Goal: Transaction & Acquisition: Purchase product/service

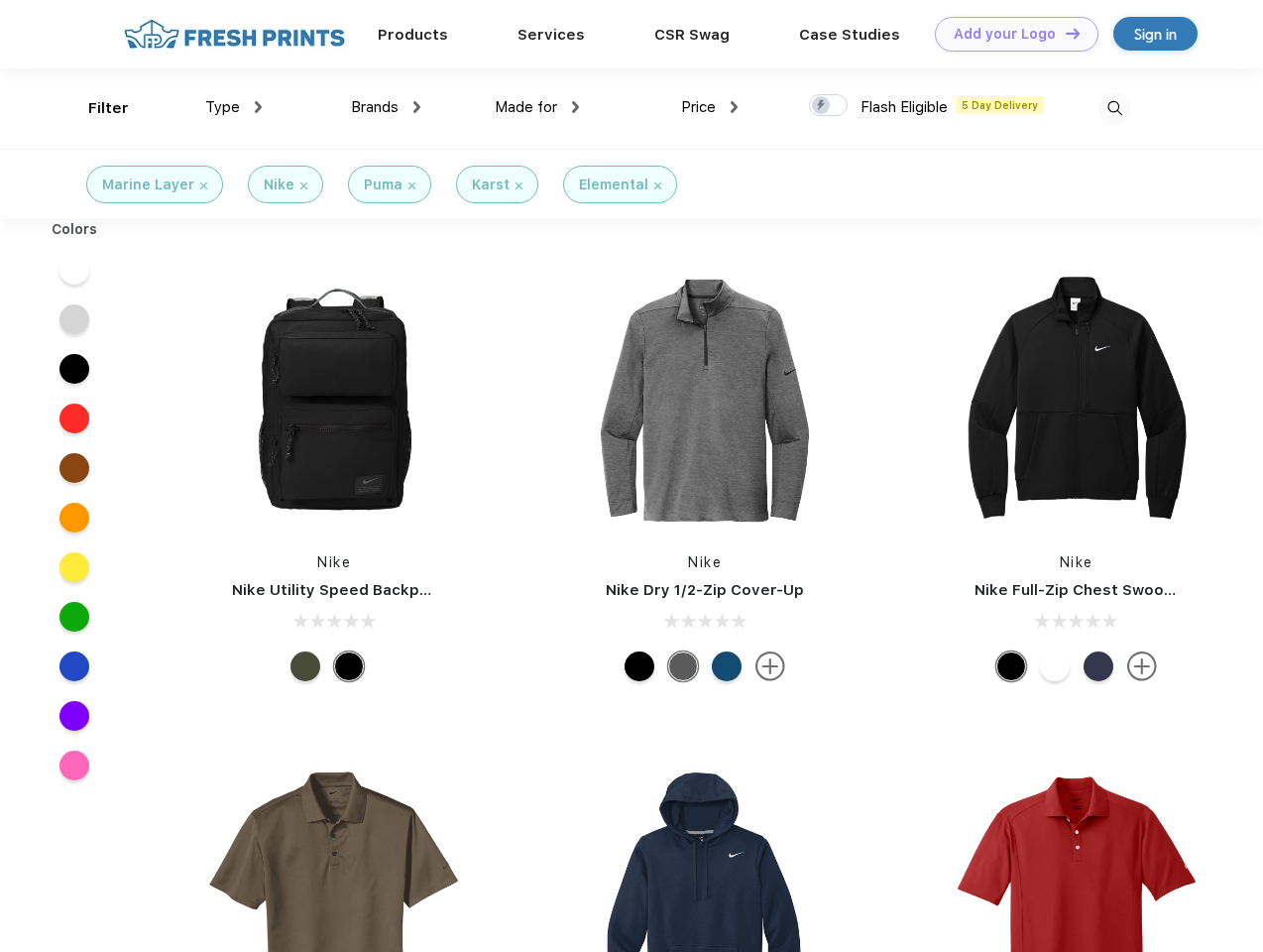
click at [1010, 34] on link "Add your Logo Design Tool" at bounding box center [1017, 34] width 163 height 35
click at [0, 0] on div "Design Tool" at bounding box center [0, 0] width 0 height 0
click at [1064, 33] on link "Add your Logo Design Tool" at bounding box center [1017, 34] width 163 height 35
click at [95, 108] on div "Filter" at bounding box center [109, 108] width 41 height 23
click at [234, 107] on span "Type" at bounding box center [222, 107] width 35 height 18
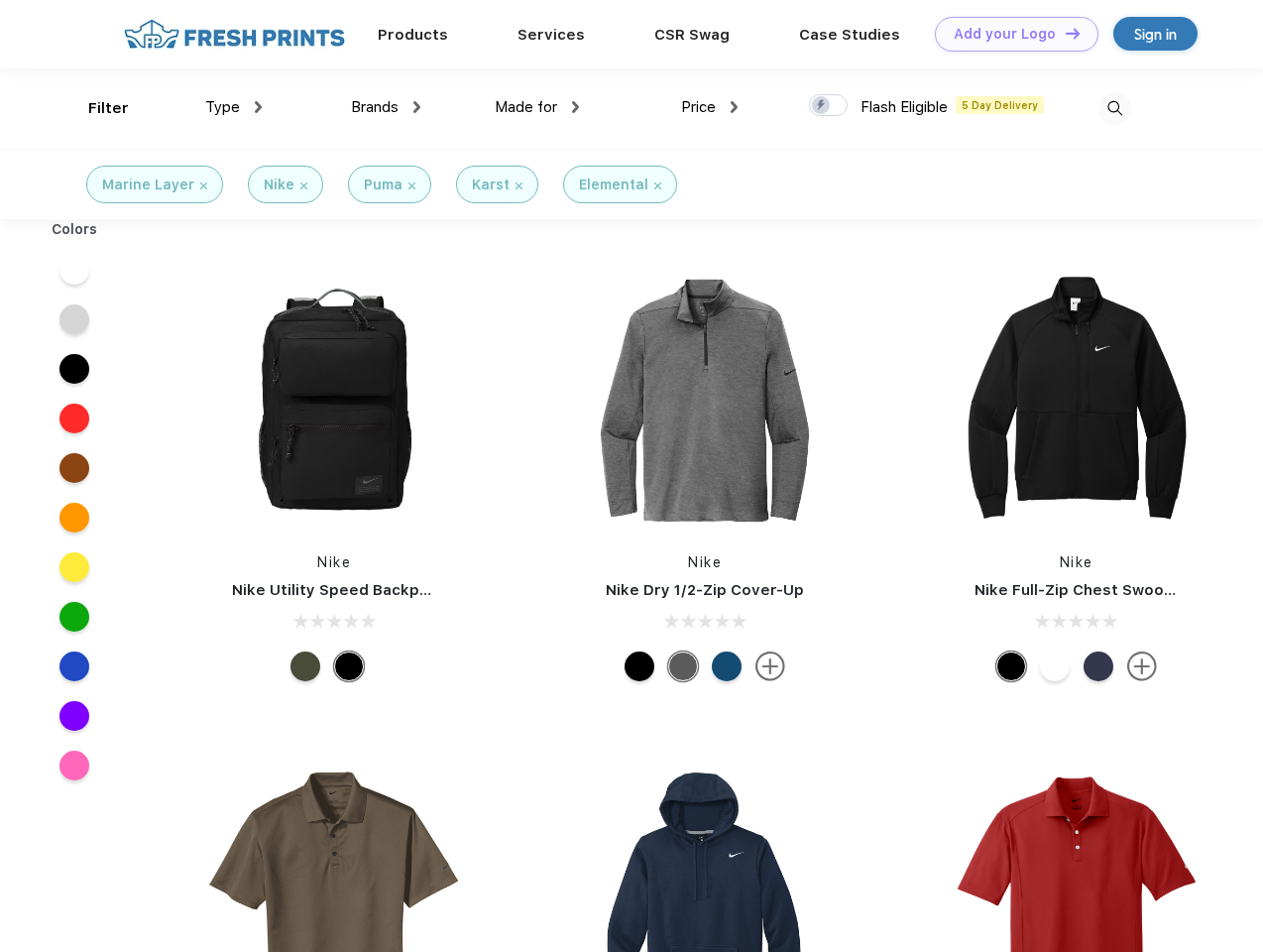
click at [386, 107] on span "Brands" at bounding box center [375, 107] width 48 height 18
click at [537, 107] on span "Made for" at bounding box center [525, 107] width 63 height 18
click at [710, 107] on span "Price" at bounding box center [698, 107] width 35 height 18
click at [828, 106] on div at bounding box center [828, 105] width 39 height 22
click at [822, 106] on input "checkbox" at bounding box center [815, 99] width 13 height 13
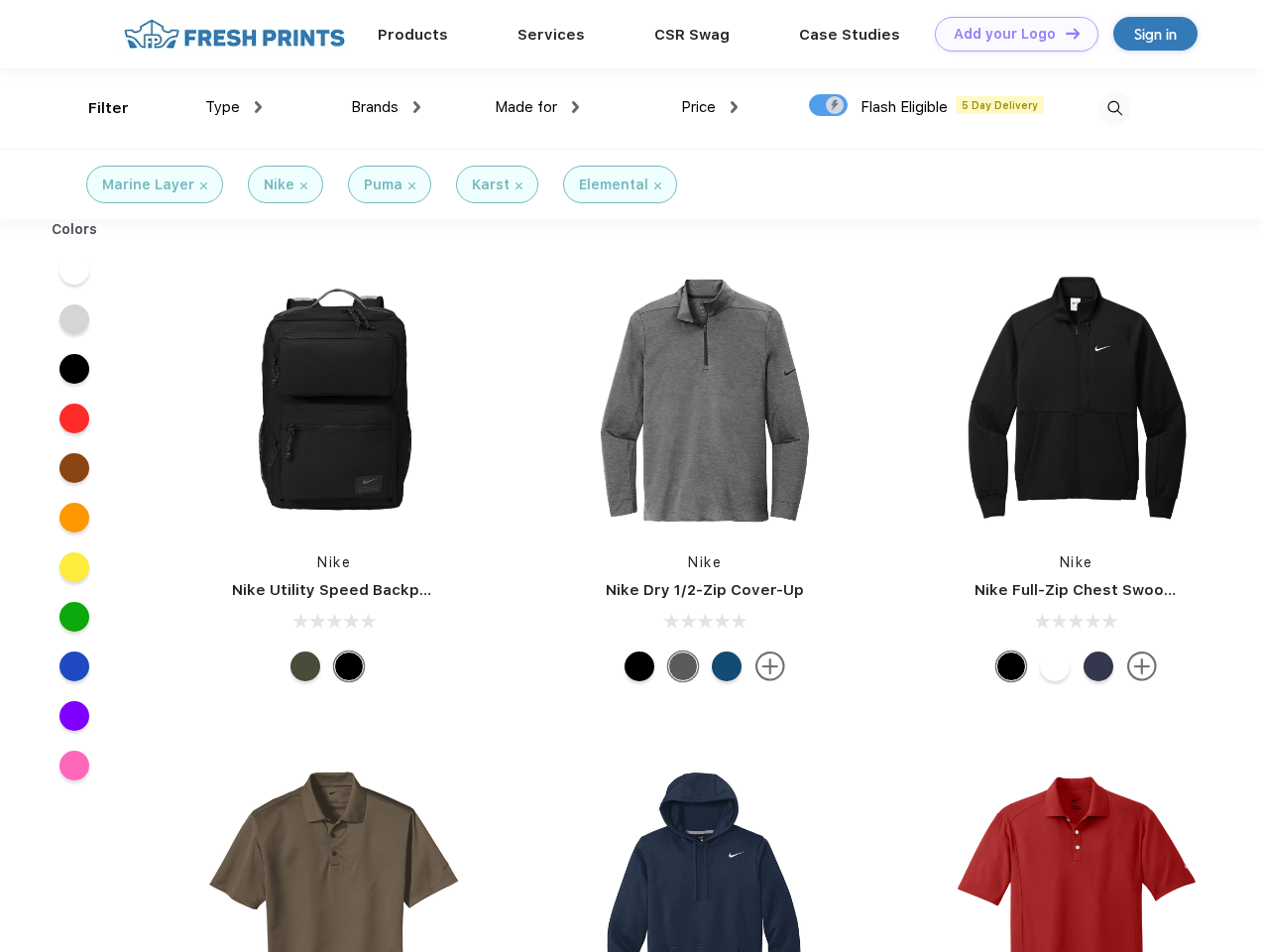
click at [1114, 108] on img at bounding box center [1114, 108] width 33 height 33
